Goal: Communication & Community: Answer question/provide support

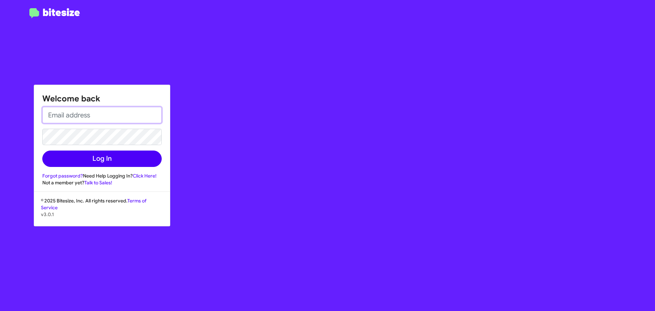
type input "[EMAIL_ADDRESS][DOMAIN_NAME]"
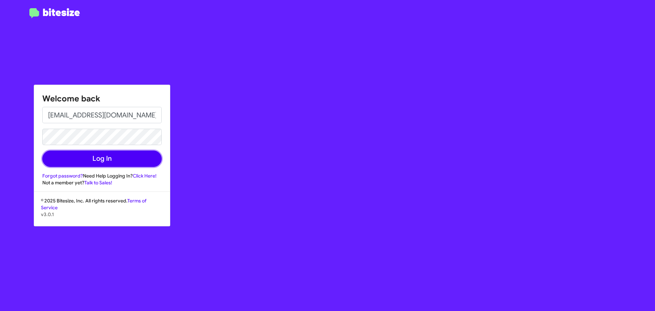
click at [98, 153] on button "Log In" at bounding box center [101, 158] width 119 height 16
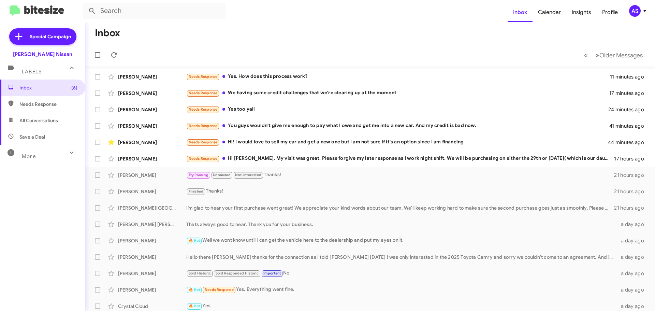
click at [27, 211] on div "Inbox (6) Needs Response All Conversations Save a Deal More Important 🔥 Hot App…" at bounding box center [42, 172] width 85 height 187
click at [41, 206] on div "Inbox (6) Needs Response All Conversations Save a Deal More Important 🔥 Hot App…" at bounding box center [42, 172] width 85 height 187
click at [52, 235] on div "Inbox (6) Needs Response All Conversations Save a Deal More Important 🔥 Hot App…" at bounding box center [42, 172] width 85 height 187
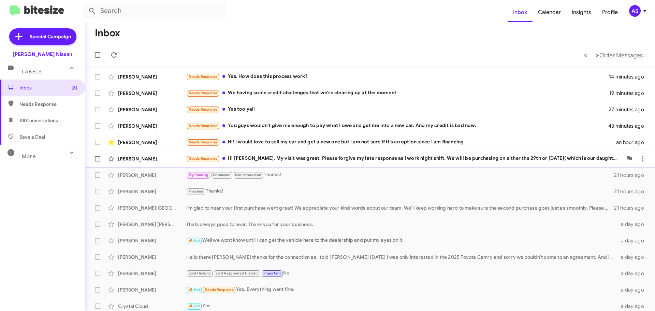
drag, startPoint x: 276, startPoint y: 156, endPoint x: 277, endPoint y: 160, distance: 3.8
click at [276, 156] on div "Needs Response Hi Shawn. My visit was great. Please forgive my late response as…" at bounding box center [404, 158] width 436 height 8
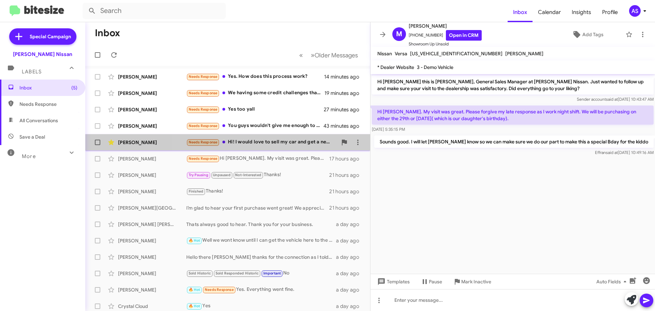
click at [285, 143] on div "Needs Response Hi! I would love to sell my car and get a new one but I am not s…" at bounding box center [261, 142] width 151 height 8
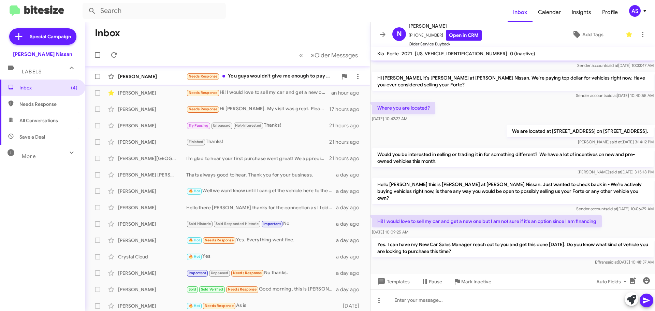
scroll to position [34, 0]
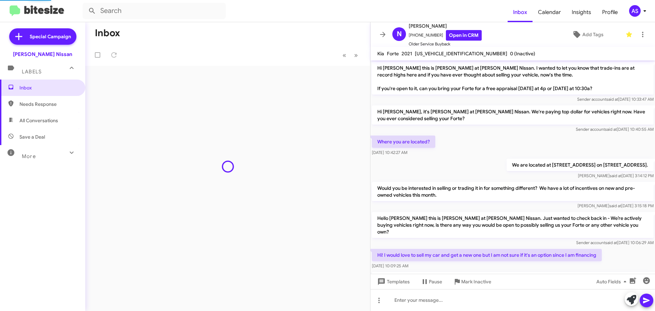
scroll to position [34, 0]
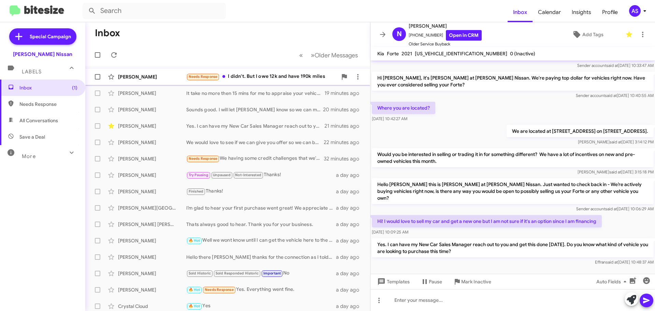
click at [293, 80] on div "Needs Response I didn't. But I owe 12k and have 190k miles" at bounding box center [261, 77] width 151 height 8
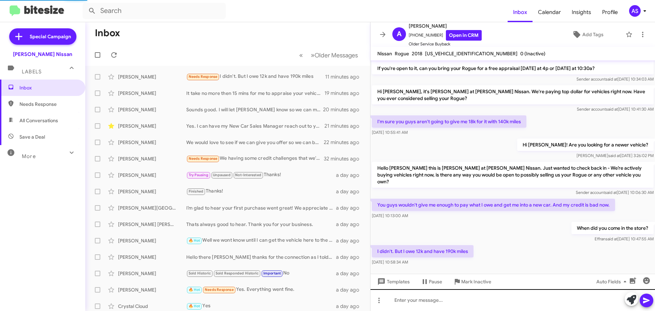
scroll to position [34, 0]
